Goal: Find specific page/section: Find specific page/section

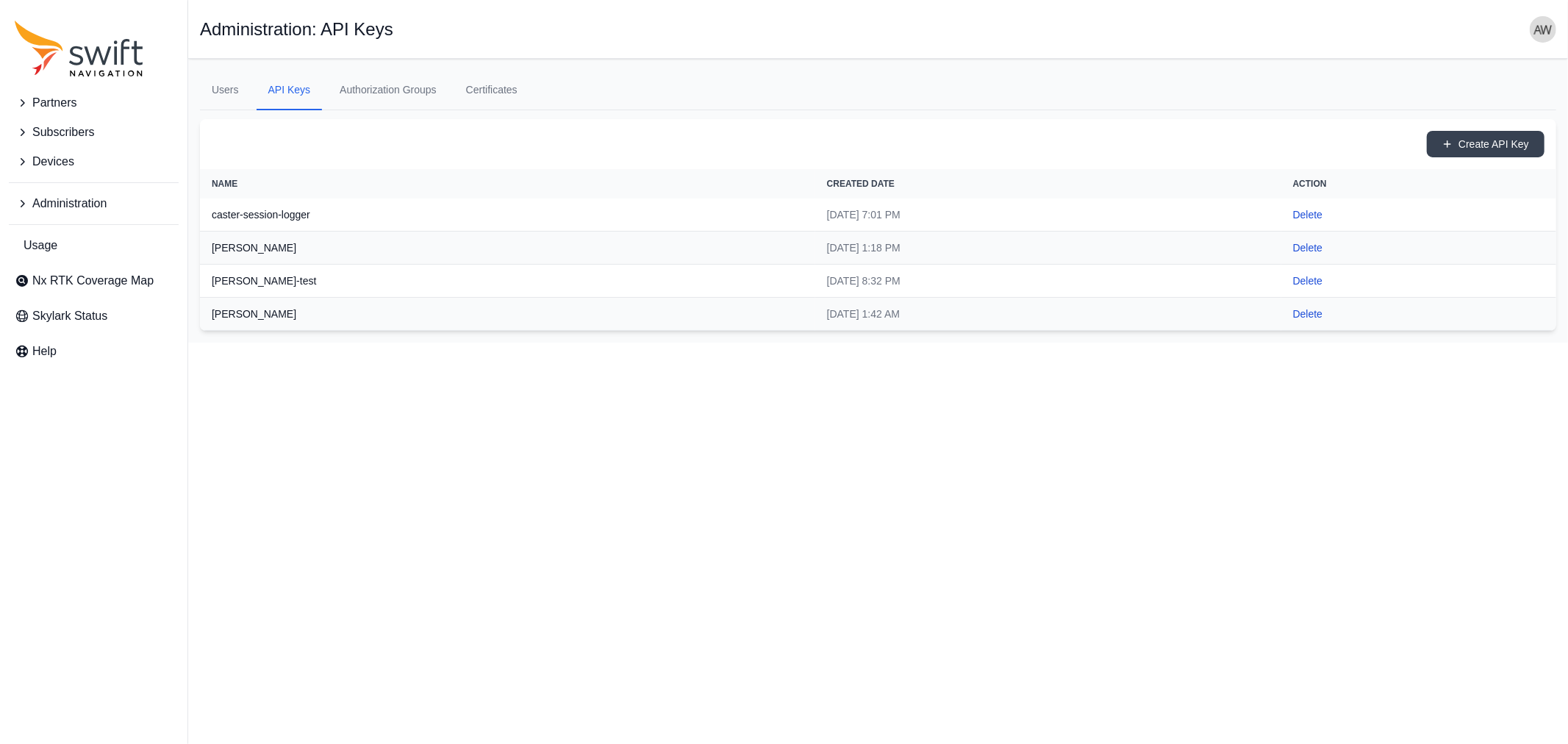
click at [55, 101] on span "Partners" at bounding box center [55, 103] width 44 height 18
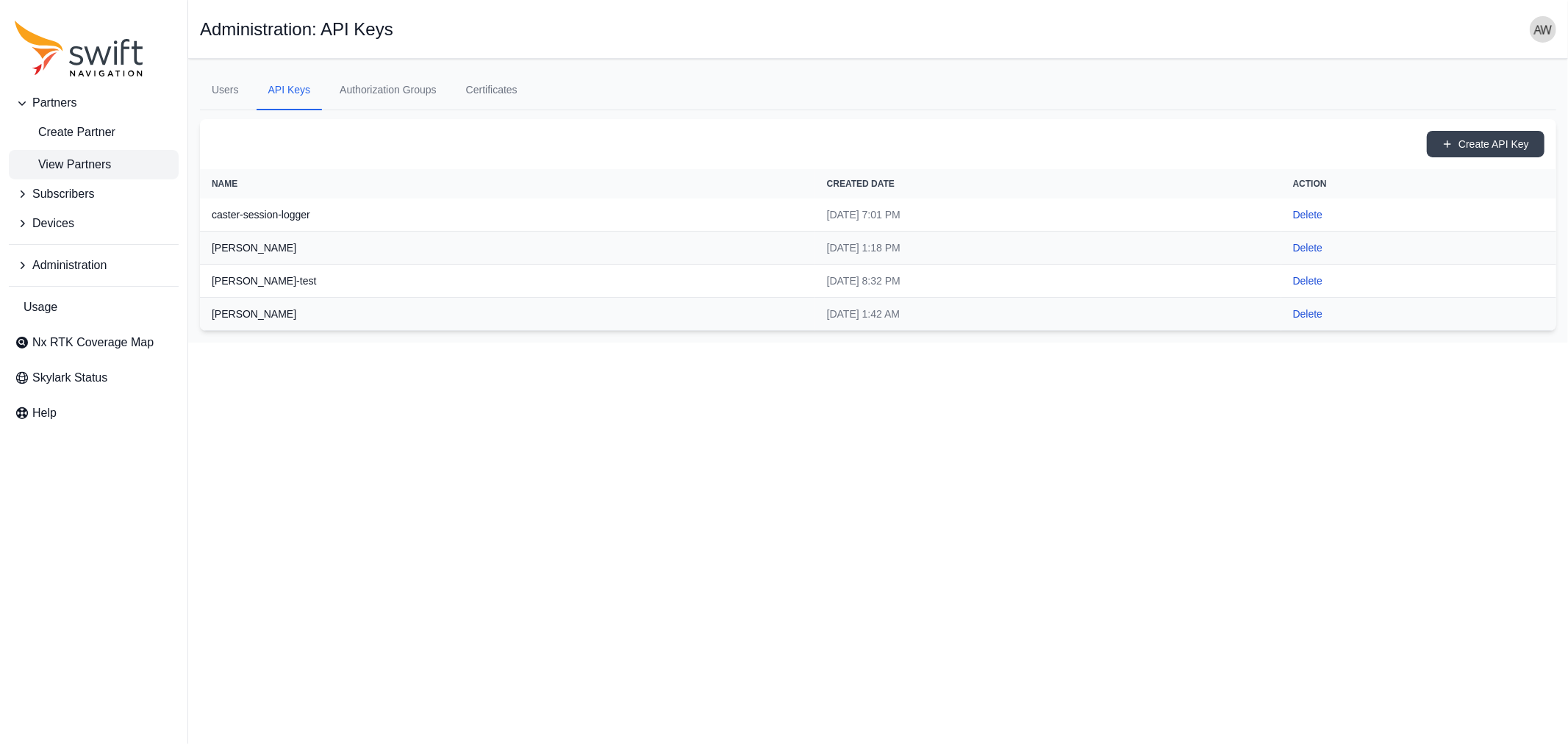
click at [72, 163] on span "View Partners" at bounding box center [63, 164] width 97 height 18
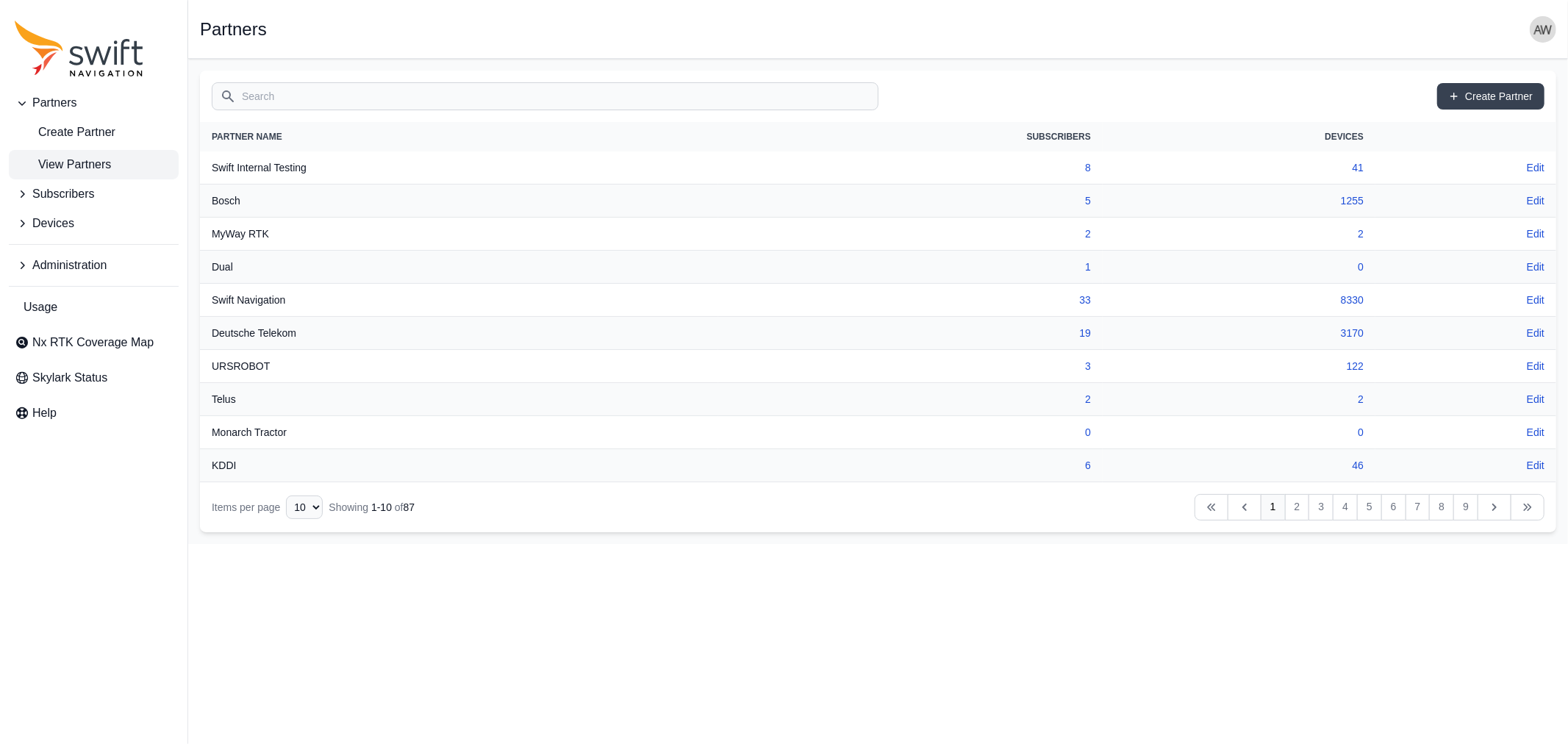
click at [500, 92] on input "Search" at bounding box center [546, 97] width 667 height 28
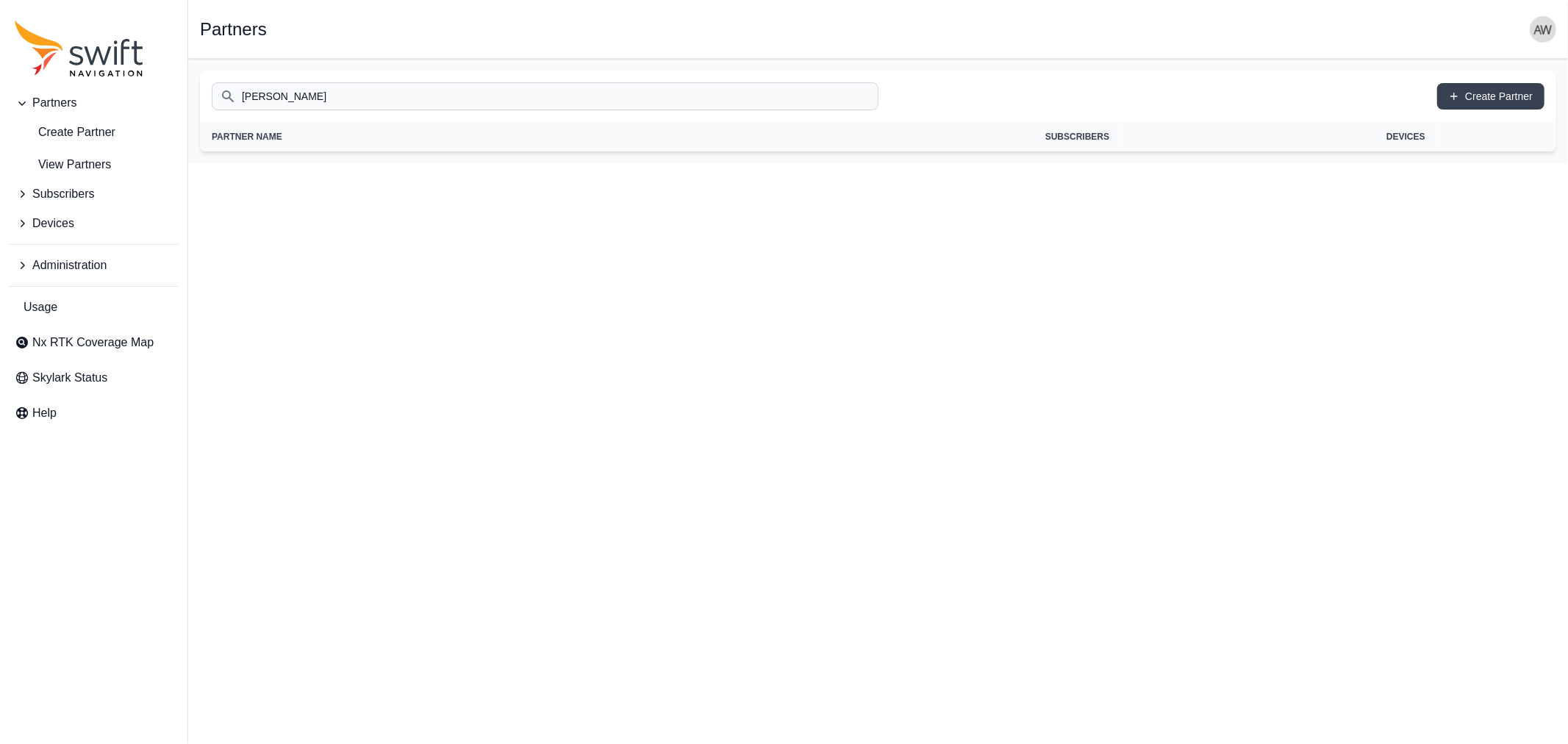
click at [500, 92] on input "[PERSON_NAME]" at bounding box center [546, 97] width 667 height 28
type input "[PERSON_NAME]"
click at [73, 214] on span "Devices" at bounding box center [54, 223] width 42 height 18
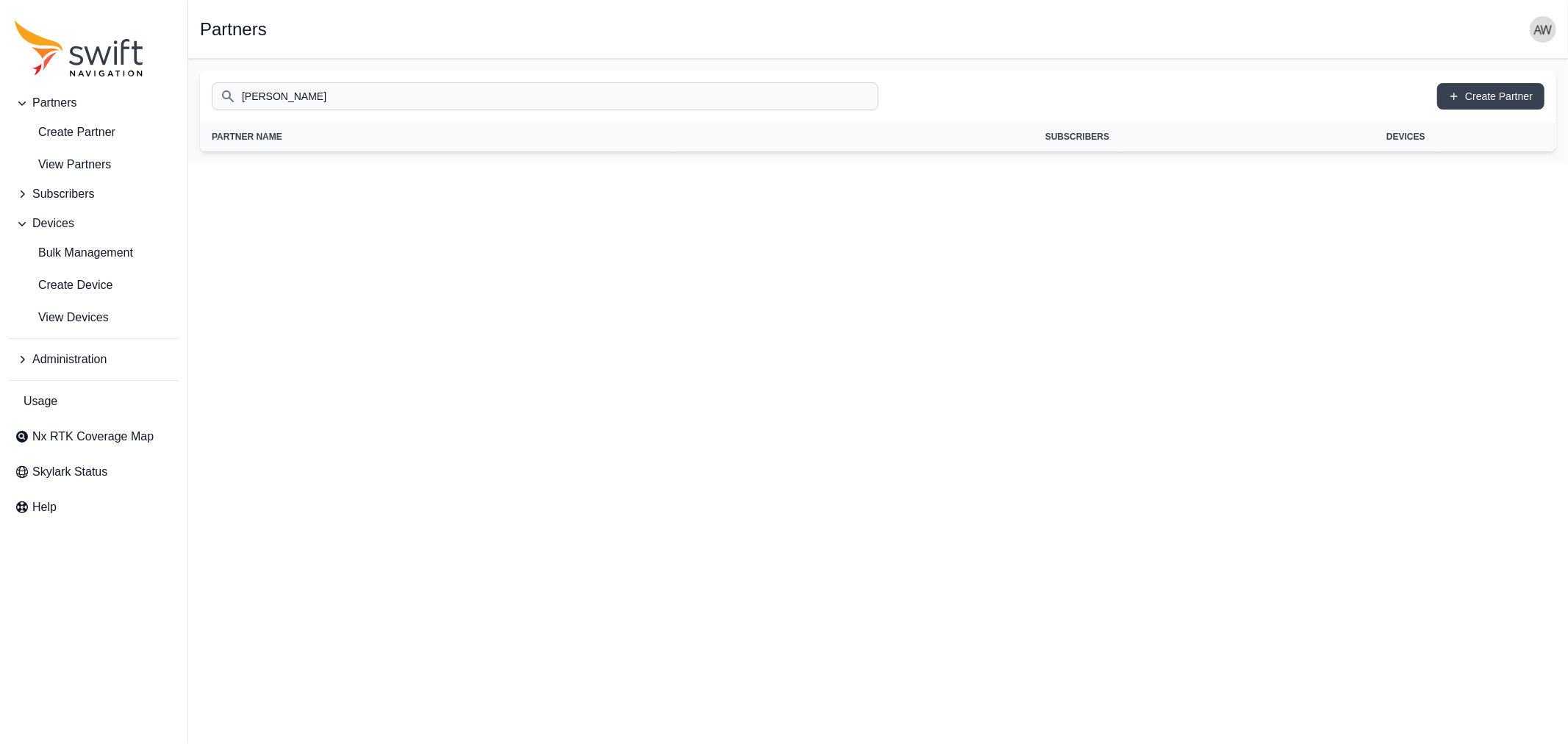
click at [320, 100] on input "[PERSON_NAME]" at bounding box center [546, 97] width 667 height 28
click at [75, 317] on span "View Devices" at bounding box center [62, 317] width 94 height 18
select select
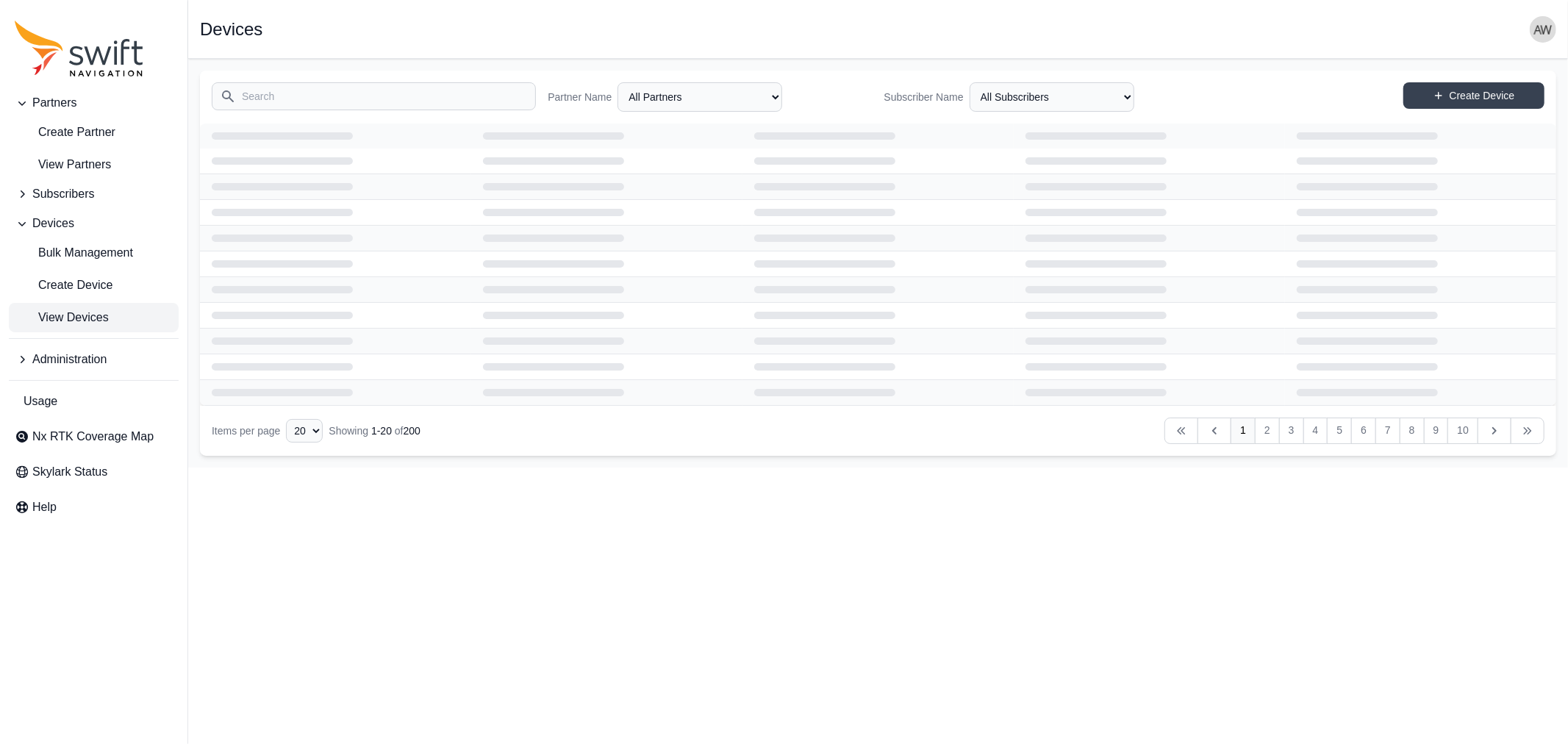
click at [370, 97] on input "Search" at bounding box center [374, 97] width 324 height 28
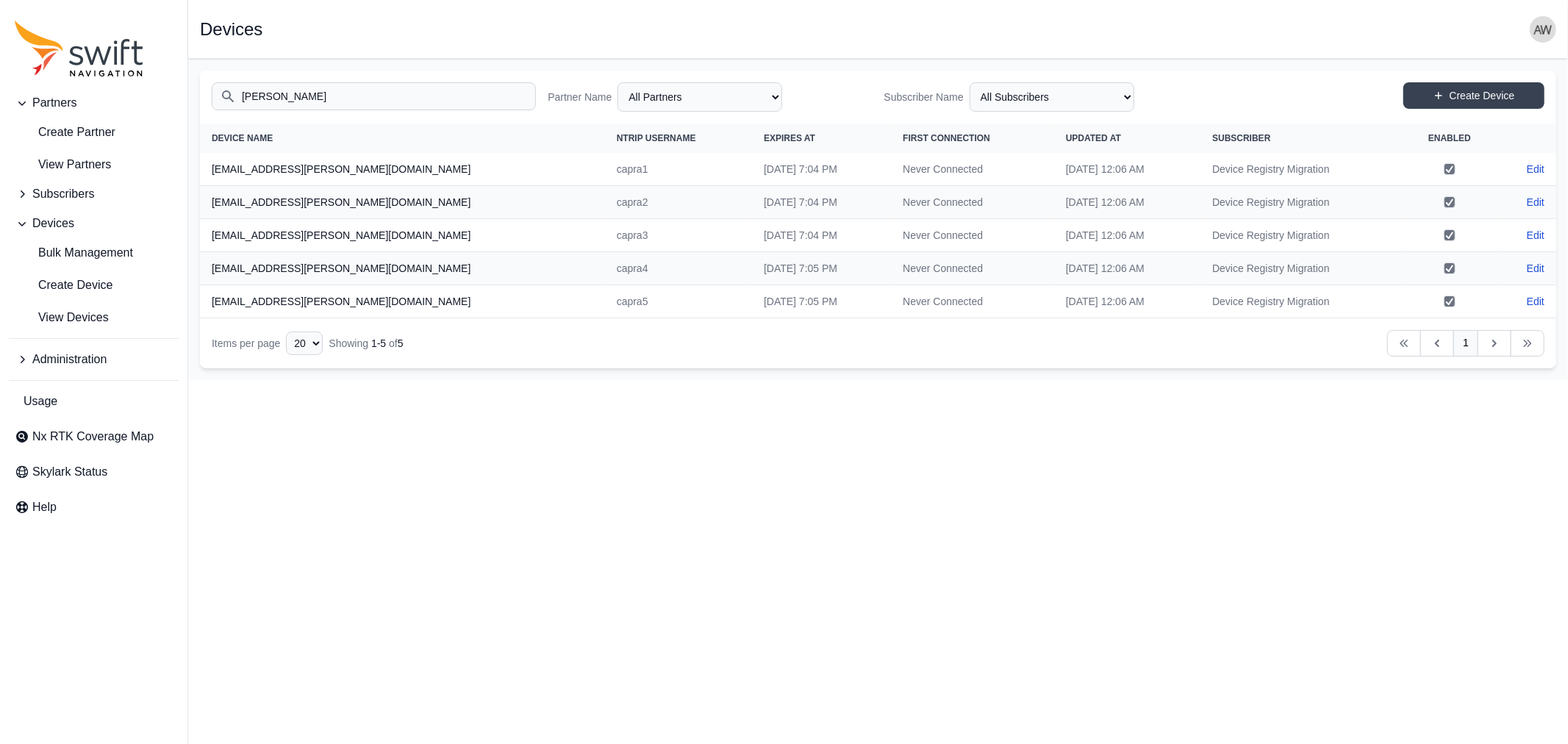
drag, startPoint x: 413, startPoint y: 88, endPoint x: 199, endPoint y: 94, distance: 214.1
click at [199, 94] on main "Open sidebar Devices Search [PERSON_NAME] Partner Name All Partners AlpsAlpine …" at bounding box center [878, 219] width 1379 height 321
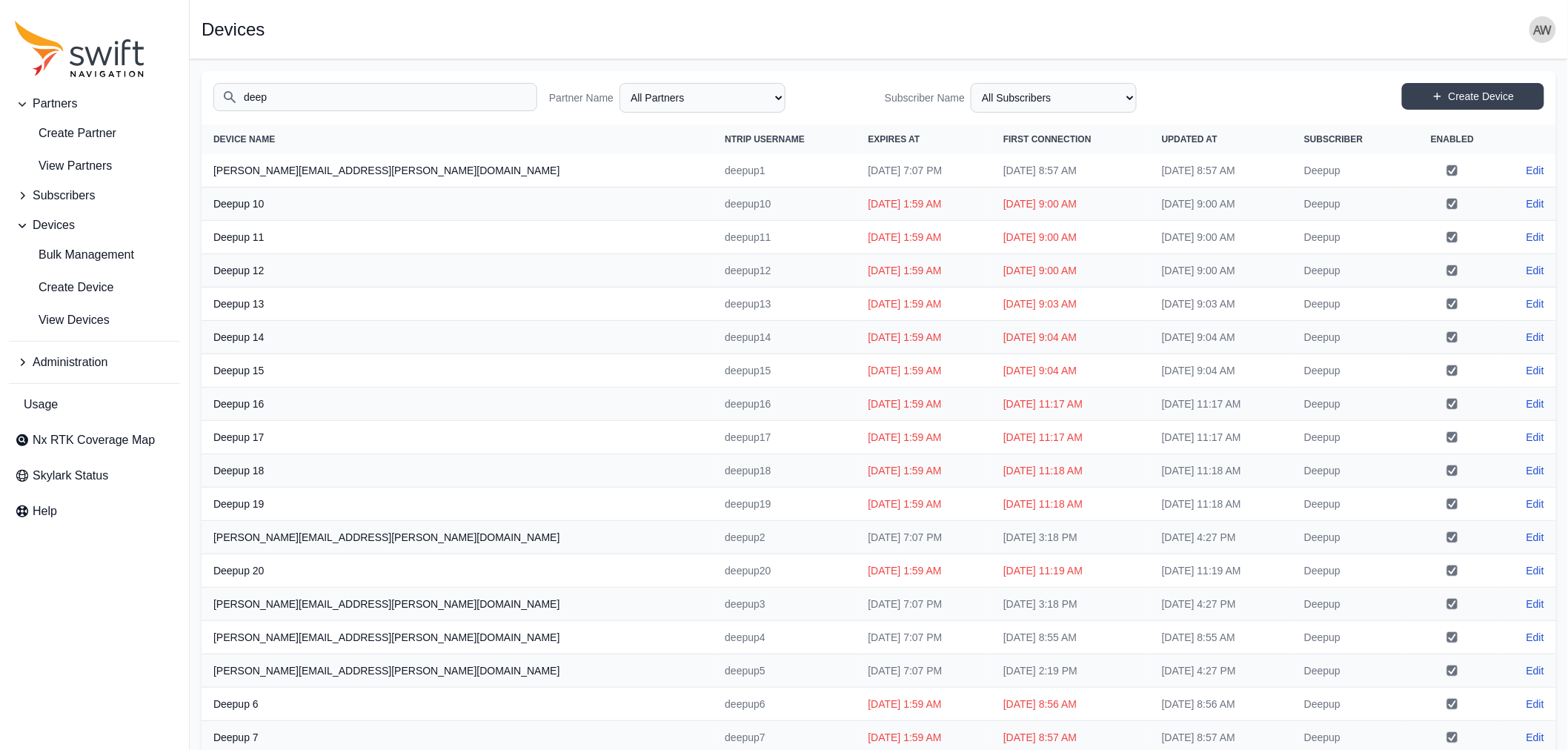
click at [406, 93] on input "deep" at bounding box center [376, 97] width 324 height 28
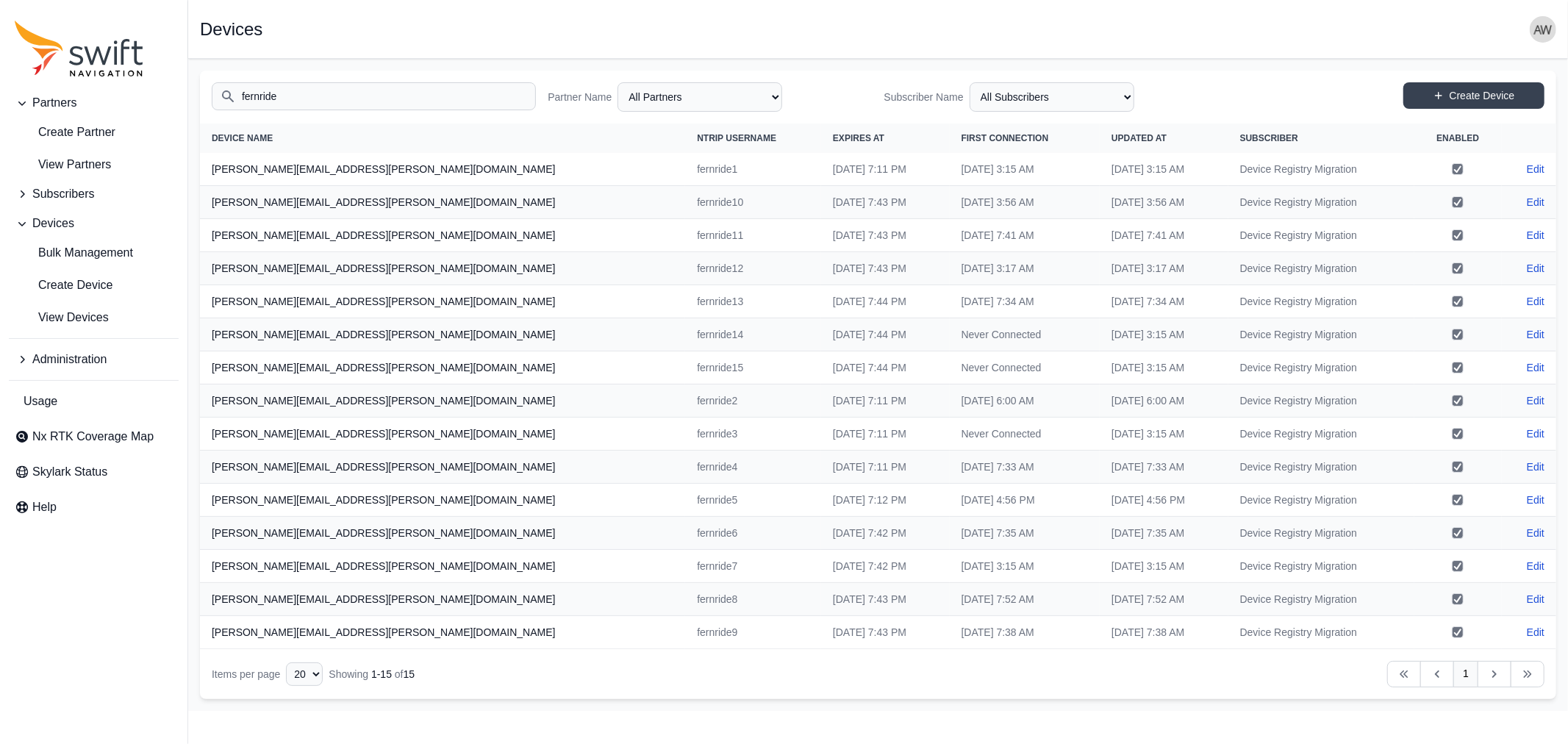
type input "fernride"
